Goal: Task Accomplishment & Management: Use online tool/utility

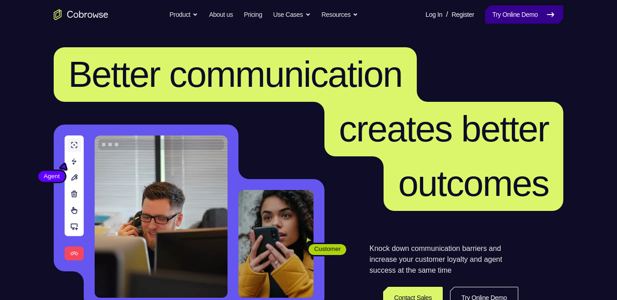
click at [508, 11] on link "Try Online Demo" at bounding box center [524, 14] width 78 height 18
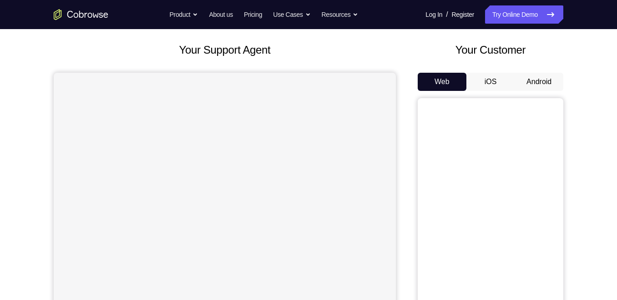
scroll to position [46, 0]
click at [547, 87] on button "Android" at bounding box center [539, 81] width 49 height 18
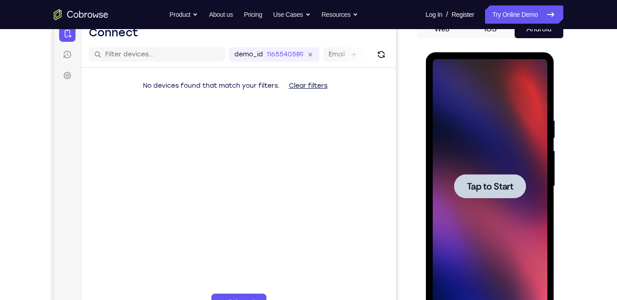
scroll to position [0, 0]
click at [534, 192] on div at bounding box center [489, 186] width 115 height 255
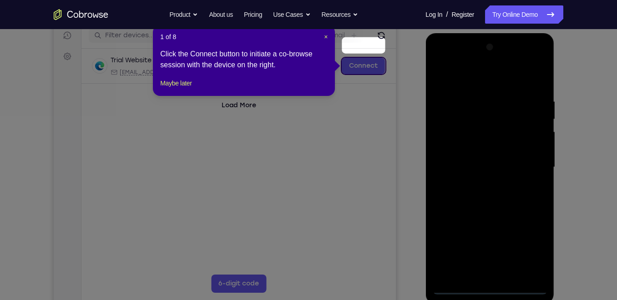
scroll to position [117, 0]
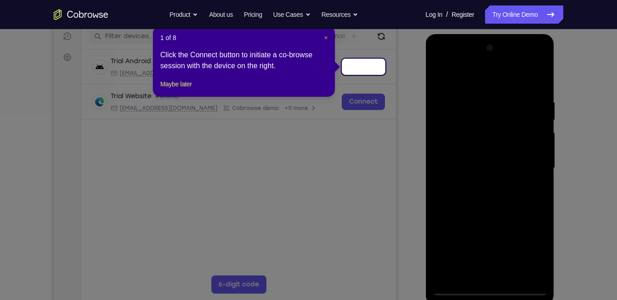
click at [326, 36] on span "×" at bounding box center [326, 37] width 4 height 7
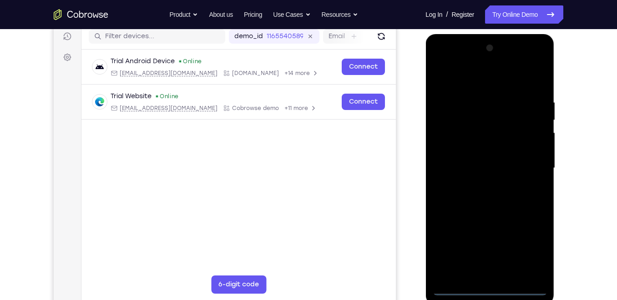
click at [491, 292] on div at bounding box center [489, 168] width 115 height 255
click at [530, 248] on div at bounding box center [489, 168] width 115 height 255
click at [481, 70] on div at bounding box center [489, 168] width 115 height 255
click at [481, 78] on div at bounding box center [489, 168] width 115 height 255
click at [450, 143] on div at bounding box center [489, 168] width 115 height 255
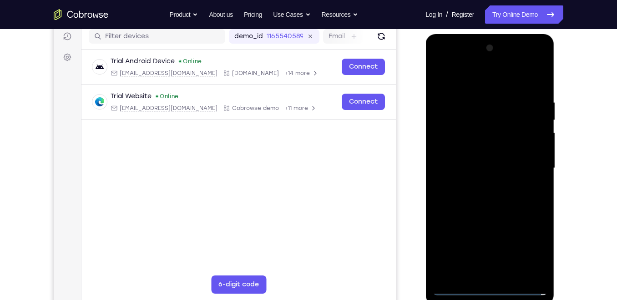
click at [477, 173] on div at bounding box center [489, 168] width 115 height 255
click at [463, 143] on div at bounding box center [489, 168] width 115 height 255
click at [478, 182] on div at bounding box center [489, 168] width 115 height 255
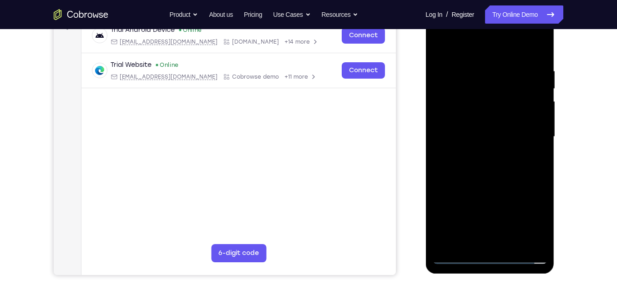
scroll to position [153, 0]
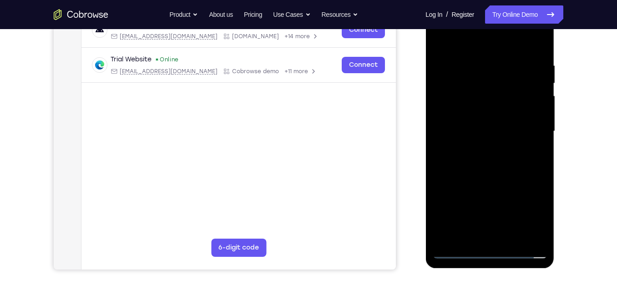
click at [502, 161] on div at bounding box center [489, 131] width 115 height 255
click at [487, 142] on div at bounding box center [489, 131] width 115 height 255
click at [489, 163] on div at bounding box center [489, 131] width 115 height 255
click at [482, 142] on div at bounding box center [489, 131] width 115 height 255
click at [491, 152] on div at bounding box center [489, 131] width 115 height 255
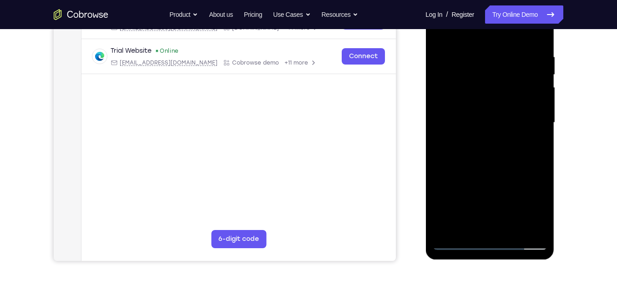
scroll to position [162, 0]
drag, startPoint x: 515, startPoint y: 84, endPoint x: 514, endPoint y: 57, distance: 27.3
click at [514, 57] on div at bounding box center [489, 123] width 115 height 255
click at [497, 125] on div at bounding box center [489, 123] width 115 height 255
click at [491, 111] on div at bounding box center [489, 123] width 115 height 255
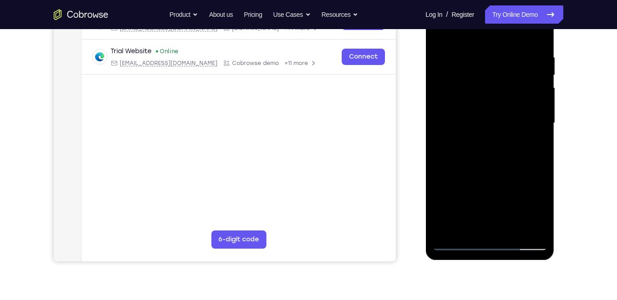
click at [494, 76] on div at bounding box center [489, 123] width 115 height 255
click at [490, 99] on div at bounding box center [489, 123] width 115 height 255
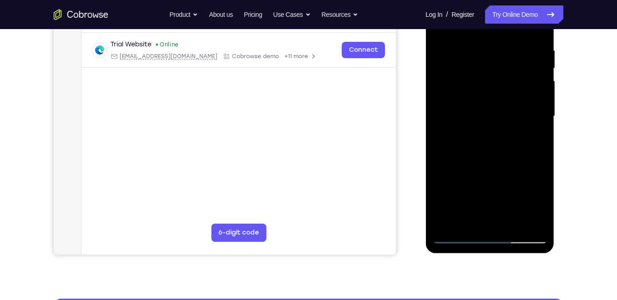
scroll to position [170, 0]
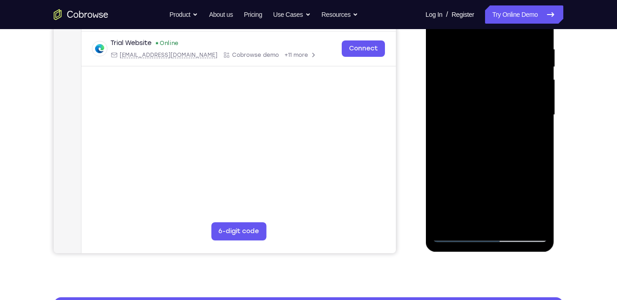
click at [492, 138] on div at bounding box center [489, 115] width 115 height 255
drag, startPoint x: 493, startPoint y: 138, endPoint x: 493, endPoint y: 112, distance: 26.4
click at [493, 112] on div at bounding box center [489, 115] width 115 height 255
drag, startPoint x: 485, startPoint y: 140, endPoint x: 490, endPoint y: 30, distance: 110.7
click at [490, 30] on div at bounding box center [489, 115] width 115 height 255
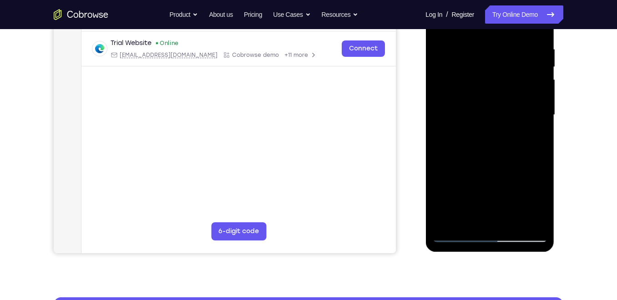
click at [489, 148] on div at bounding box center [489, 115] width 115 height 255
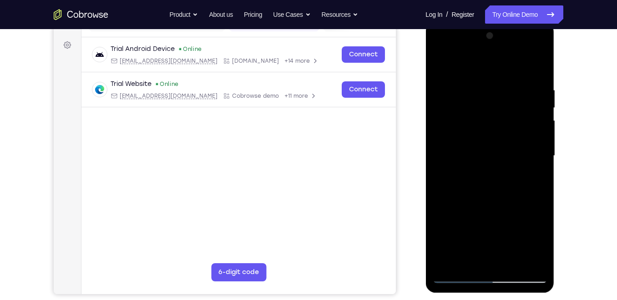
scroll to position [127, 0]
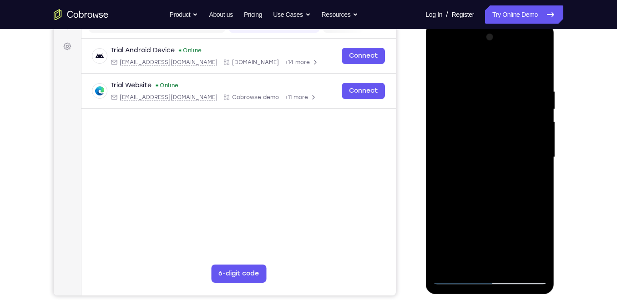
click at [511, 96] on div at bounding box center [489, 157] width 115 height 255
click at [497, 113] on div at bounding box center [489, 157] width 115 height 255
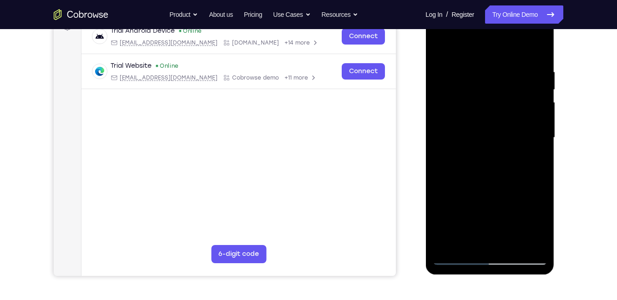
scroll to position [147, 0]
drag, startPoint x: 495, startPoint y: 173, endPoint x: 497, endPoint y: 76, distance: 97.4
click at [497, 76] on div at bounding box center [489, 138] width 115 height 255
drag, startPoint x: 481, startPoint y: 146, endPoint x: 485, endPoint y: 83, distance: 62.9
click at [485, 83] on div at bounding box center [489, 138] width 115 height 255
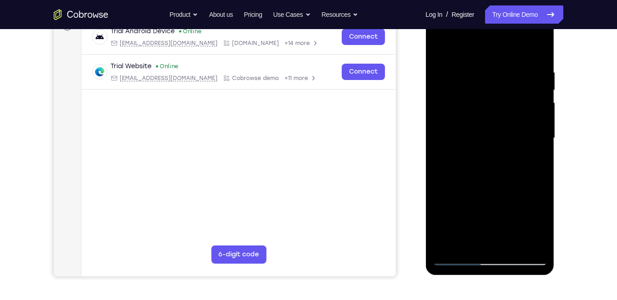
drag, startPoint x: 486, startPoint y: 172, endPoint x: 496, endPoint y: 51, distance: 121.9
click at [496, 51] on div at bounding box center [489, 138] width 115 height 255
drag, startPoint x: 492, startPoint y: 184, endPoint x: 498, endPoint y: 103, distance: 81.3
click at [498, 103] on div at bounding box center [489, 138] width 115 height 255
drag, startPoint x: 494, startPoint y: 202, endPoint x: 498, endPoint y: 163, distance: 38.9
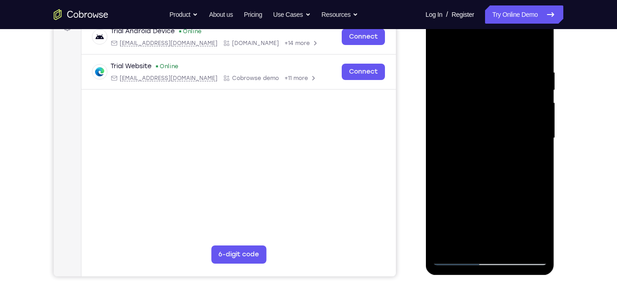
click at [498, 163] on div at bounding box center [489, 138] width 115 height 255
click at [491, 155] on div at bounding box center [489, 138] width 115 height 255
click at [539, 48] on div at bounding box center [489, 138] width 115 height 255
drag, startPoint x: 491, startPoint y: 187, endPoint x: 492, endPoint y: 131, distance: 55.5
click at [492, 131] on div at bounding box center [489, 138] width 115 height 255
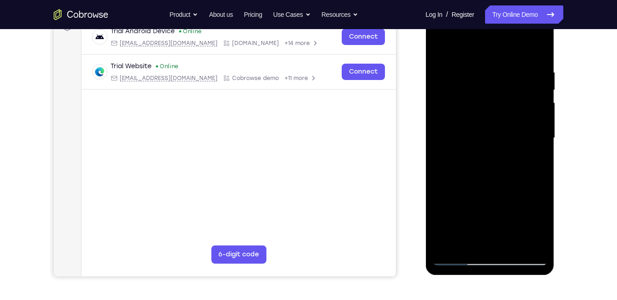
drag, startPoint x: 515, startPoint y: 160, endPoint x: 514, endPoint y: 130, distance: 30.1
click at [514, 130] on div at bounding box center [489, 138] width 115 height 255
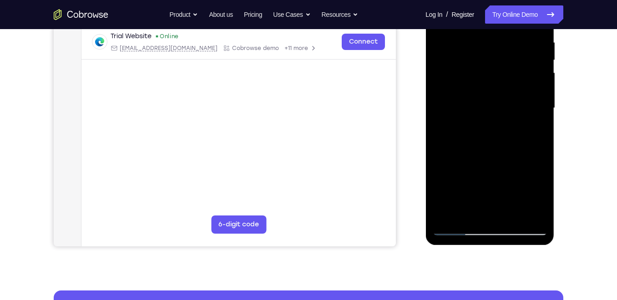
scroll to position [178, 0]
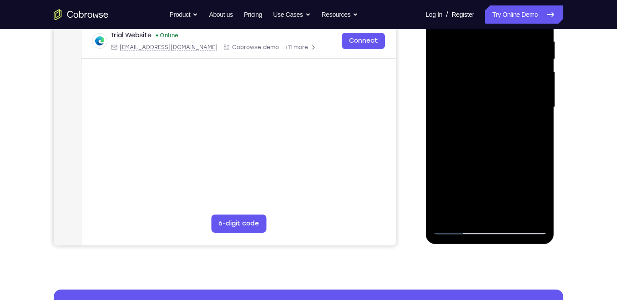
click at [497, 174] on div at bounding box center [489, 107] width 115 height 255
drag, startPoint x: 497, startPoint y: 151, endPoint x: 507, endPoint y: 56, distance: 95.3
click at [507, 56] on div at bounding box center [489, 107] width 115 height 255
drag, startPoint x: 477, startPoint y: 127, endPoint x: 487, endPoint y: 200, distance: 73.6
click at [487, 200] on div at bounding box center [489, 107] width 115 height 255
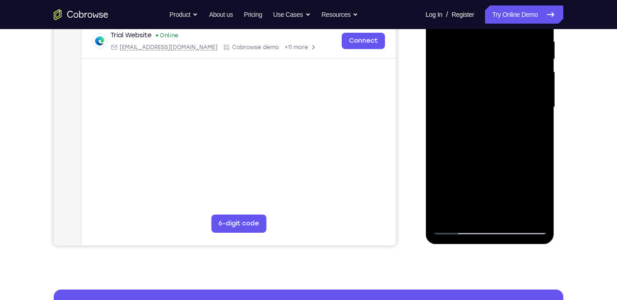
scroll to position [105, 0]
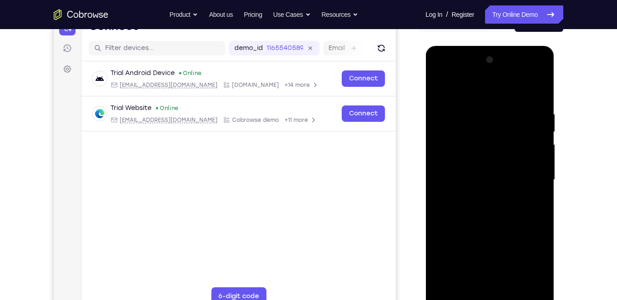
click at [525, 72] on div at bounding box center [489, 180] width 115 height 255
click at [441, 73] on div at bounding box center [489, 180] width 115 height 255
click at [528, 180] on div at bounding box center [489, 180] width 115 height 255
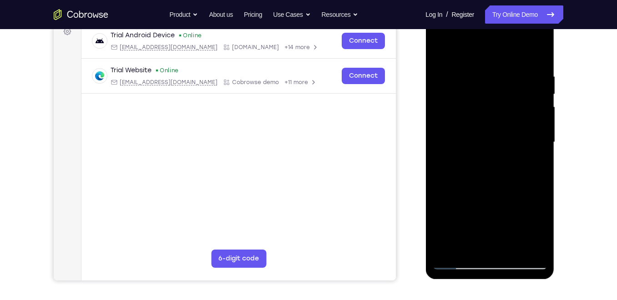
scroll to position [143, 0]
click at [482, 158] on div at bounding box center [489, 142] width 115 height 255
click at [482, 135] on div at bounding box center [489, 142] width 115 height 255
click at [487, 140] on div at bounding box center [489, 142] width 115 height 255
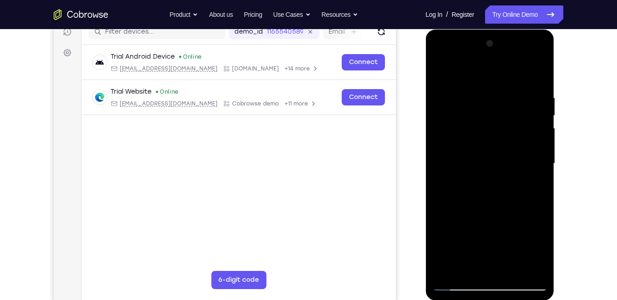
scroll to position [124, 0]
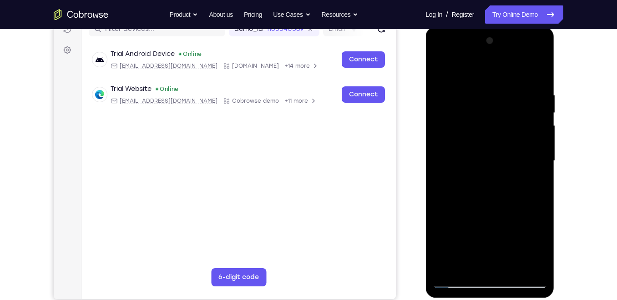
click at [471, 268] on div at bounding box center [489, 161] width 115 height 255
click at [497, 201] on div at bounding box center [489, 161] width 115 height 255
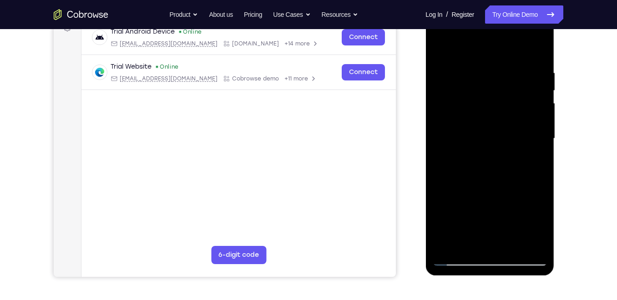
scroll to position [147, 0]
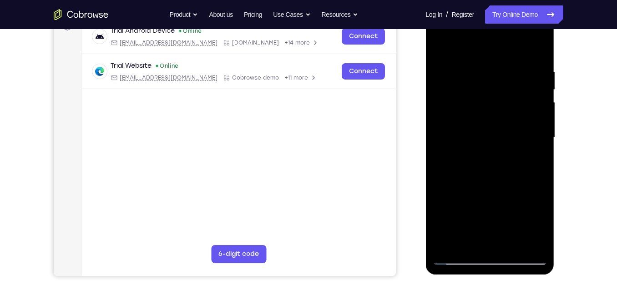
drag, startPoint x: 502, startPoint y: 207, endPoint x: 500, endPoint y: 170, distance: 36.9
click at [500, 170] on div at bounding box center [489, 137] width 115 height 255
click at [543, 244] on div at bounding box center [489, 137] width 115 height 255
click at [467, 242] on div at bounding box center [489, 137] width 115 height 255
drag, startPoint x: 478, startPoint y: 39, endPoint x: 481, endPoint y: -20, distance: 59.7
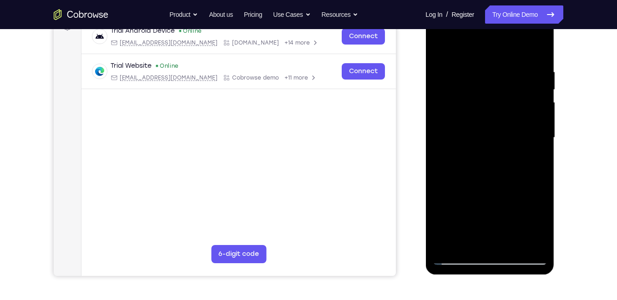
click at [481, 4] on html "Online web based iOS Simulators and Android Emulators. Run iPhone, iPad, Mobile…" at bounding box center [491, 140] width 130 height 273
click at [510, 48] on div at bounding box center [489, 137] width 115 height 255
click at [498, 56] on div at bounding box center [489, 137] width 115 height 255
drag, startPoint x: 523, startPoint y: 76, endPoint x: 522, endPoint y: 107, distance: 31.9
click at [522, 107] on div at bounding box center [489, 137] width 115 height 255
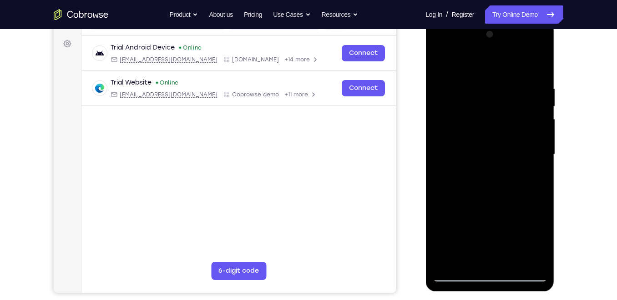
scroll to position [128, 0]
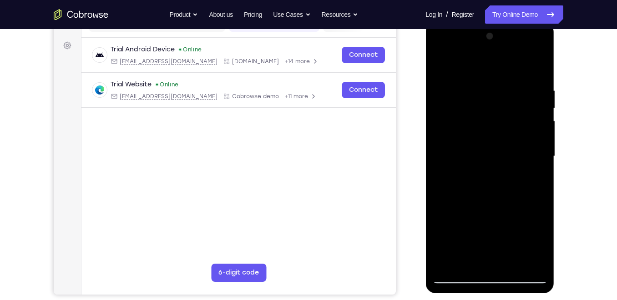
click at [438, 65] on div at bounding box center [489, 156] width 115 height 255
click at [482, 115] on div at bounding box center [489, 156] width 115 height 255
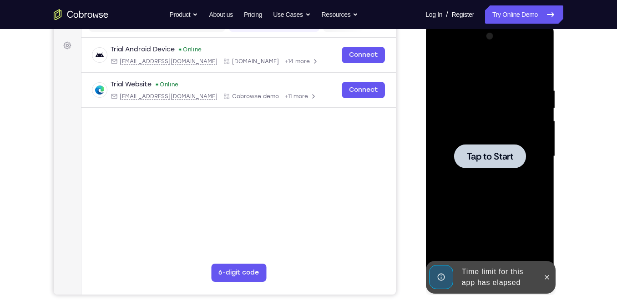
click at [464, 153] on div at bounding box center [490, 156] width 72 height 24
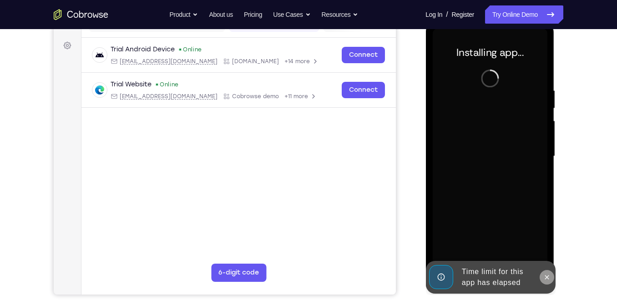
click at [551, 277] on button at bounding box center [546, 277] width 15 height 15
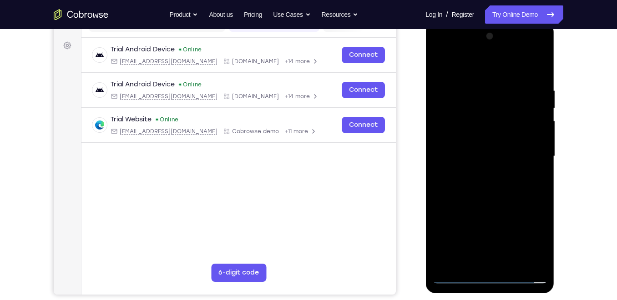
click at [487, 278] on div at bounding box center [489, 156] width 115 height 255
click at [534, 234] on div at bounding box center [489, 156] width 115 height 255
click at [467, 61] on div at bounding box center [489, 156] width 115 height 255
click at [453, 127] on div at bounding box center [489, 156] width 115 height 255
click at [505, 158] on div at bounding box center [489, 156] width 115 height 255
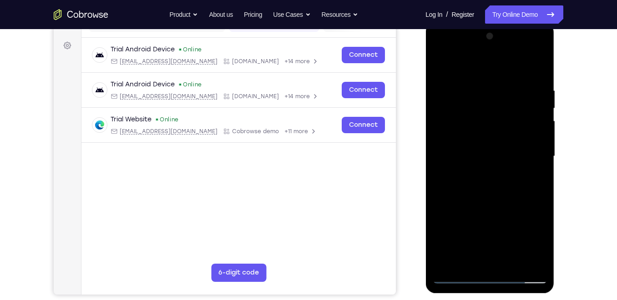
click at [498, 157] on div at bounding box center [489, 156] width 115 height 255
click at [491, 185] on div at bounding box center [489, 156] width 115 height 255
click at [475, 165] on div at bounding box center [489, 156] width 115 height 255
click at [501, 188] on div at bounding box center [489, 156] width 115 height 255
click at [492, 158] on div at bounding box center [489, 156] width 115 height 255
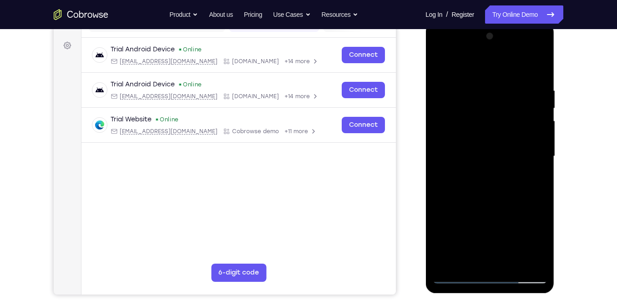
click at [492, 185] on div at bounding box center [489, 156] width 115 height 255
click at [484, 160] on div at bounding box center [489, 156] width 115 height 255
click at [490, 185] on div at bounding box center [489, 156] width 115 height 255
click at [490, 162] on div at bounding box center [489, 156] width 115 height 255
click at [498, 191] on div at bounding box center [489, 156] width 115 height 255
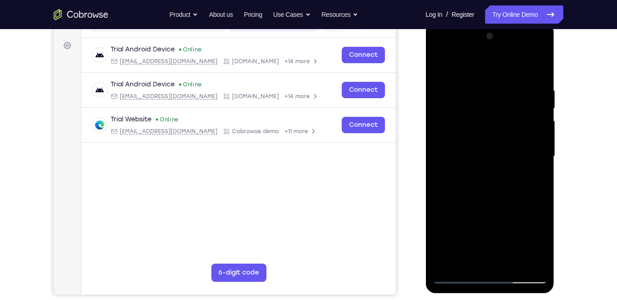
drag, startPoint x: 496, startPoint y: 187, endPoint x: 502, endPoint y: 141, distance: 46.5
click at [502, 141] on div at bounding box center [489, 156] width 115 height 255
click at [488, 157] on div at bounding box center [489, 156] width 115 height 255
click at [498, 188] on div at bounding box center [489, 157] width 115 height 255
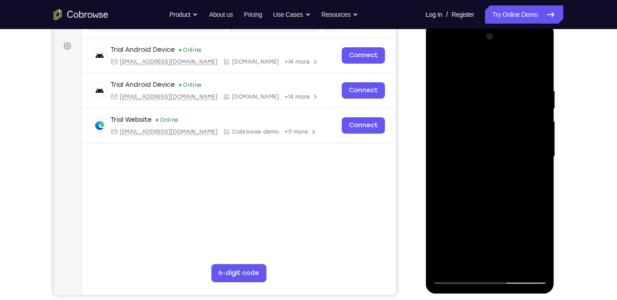
click at [483, 157] on div at bounding box center [489, 157] width 115 height 255
click at [487, 188] on div at bounding box center [489, 157] width 115 height 255
click at [478, 163] on div at bounding box center [489, 157] width 115 height 255
click at [485, 191] on div at bounding box center [489, 157] width 115 height 255
click at [492, 161] on div at bounding box center [489, 157] width 115 height 255
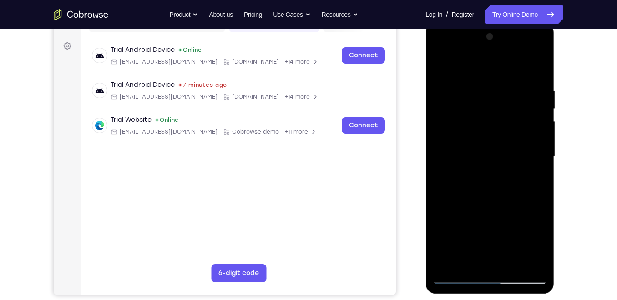
click at [488, 190] on div at bounding box center [489, 157] width 115 height 255
click at [490, 157] on div at bounding box center [489, 157] width 115 height 255
click at [477, 193] on div at bounding box center [489, 157] width 115 height 255
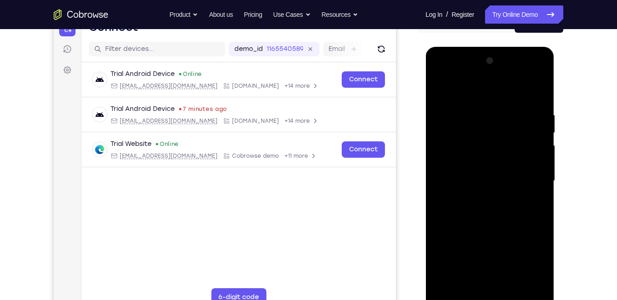
scroll to position [103, 0]
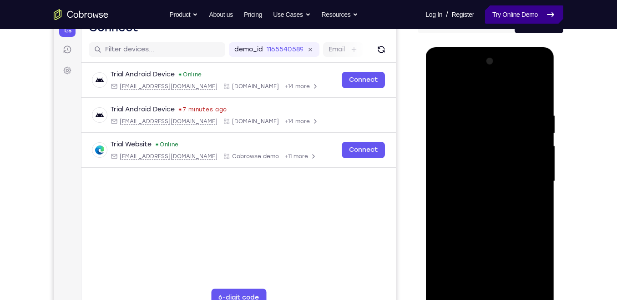
click at [519, 15] on link "Try Online Demo" at bounding box center [524, 14] width 78 height 18
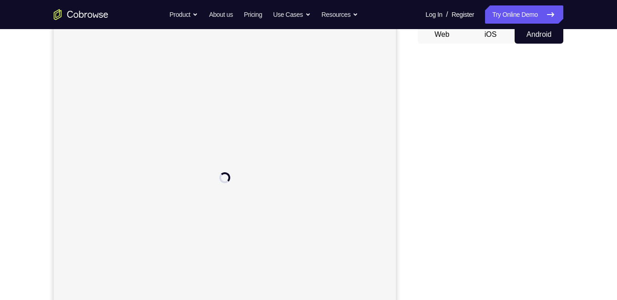
scroll to position [82, 0]
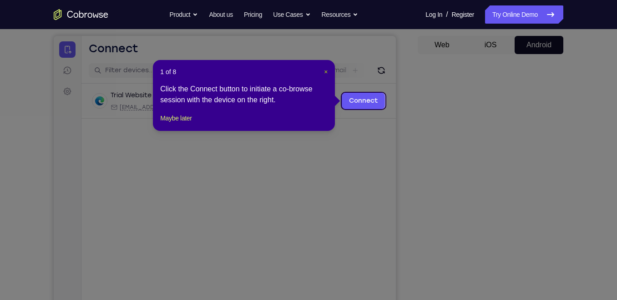
click at [325, 72] on span "×" at bounding box center [326, 71] width 4 height 7
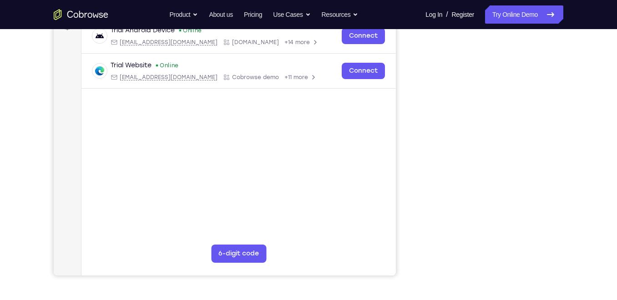
scroll to position [126, 0]
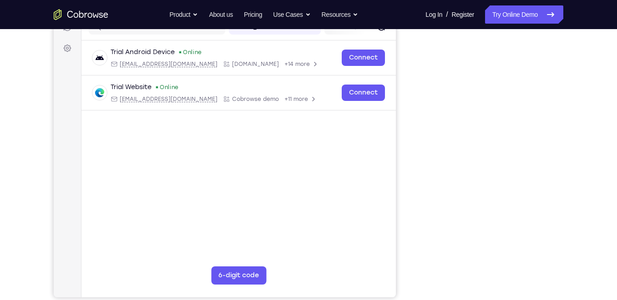
drag, startPoint x: 470, startPoint y: 28, endPoint x: 577, endPoint y: 145, distance: 158.5
click at [577, 145] on div "Your Support Agent Your Customer Web iOS Android Next Steps We’d be happy to gi…" at bounding box center [308, 204] width 583 height 600
